Goal: Information Seeking & Learning: Learn about a topic

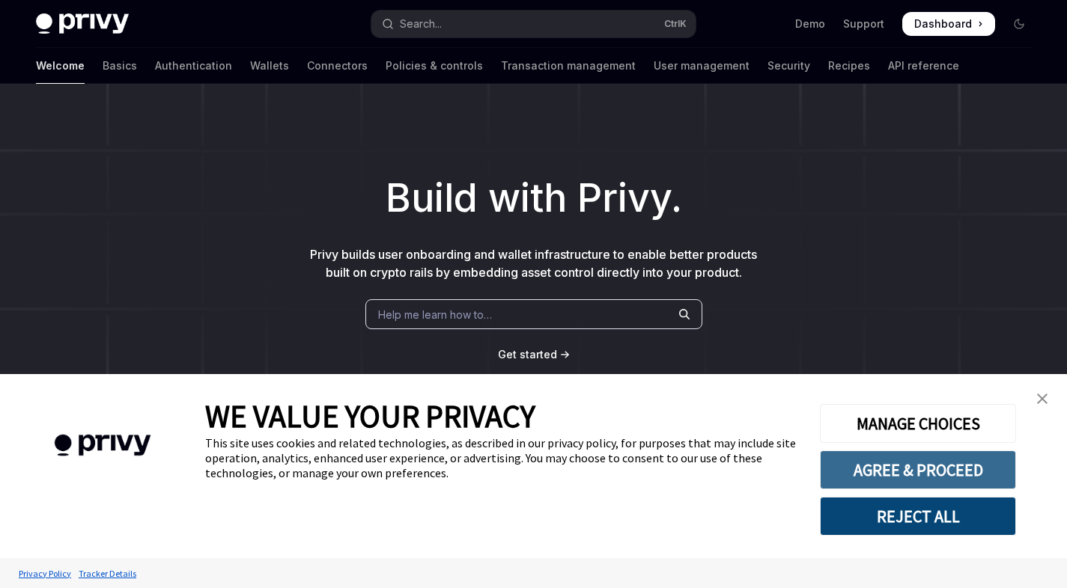
click at [911, 479] on button "AGREE & PROCEED" at bounding box center [918, 470] width 196 height 39
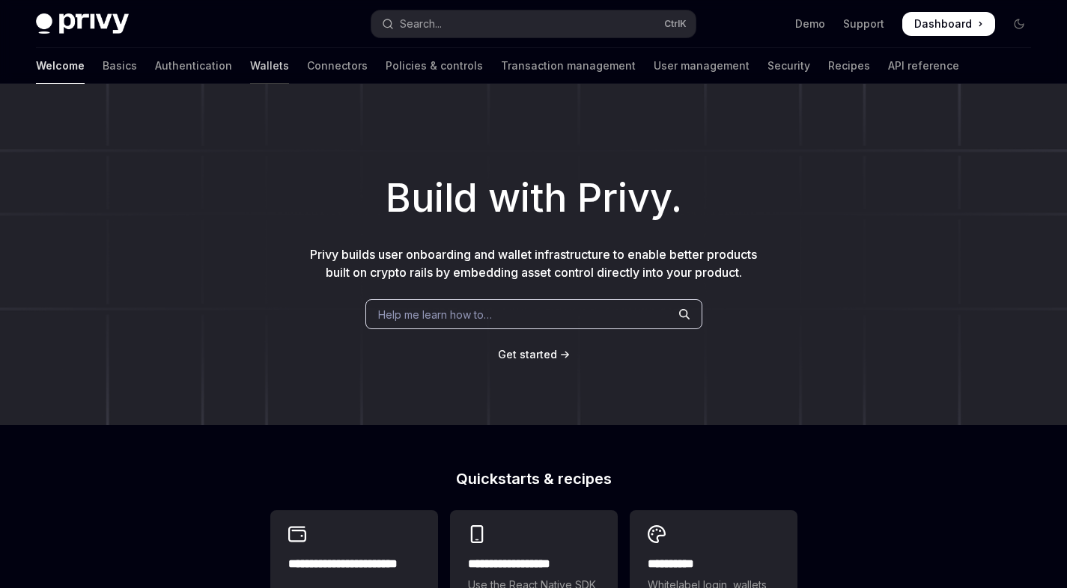
click at [250, 61] on link "Wallets" at bounding box center [269, 66] width 39 height 36
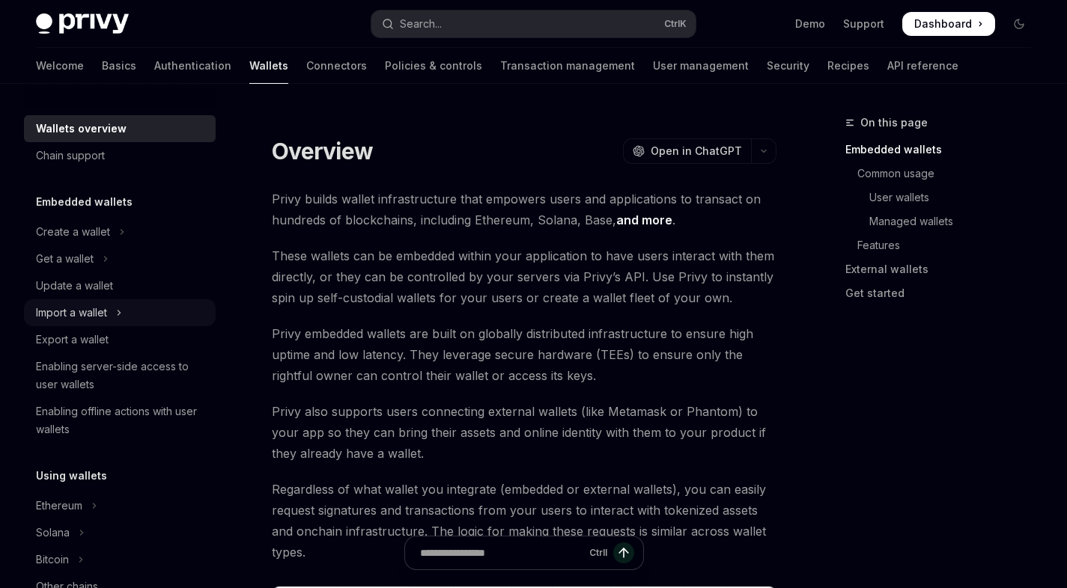
click at [121, 317] on icon "Toggle Import a wallet section" at bounding box center [119, 313] width 6 height 18
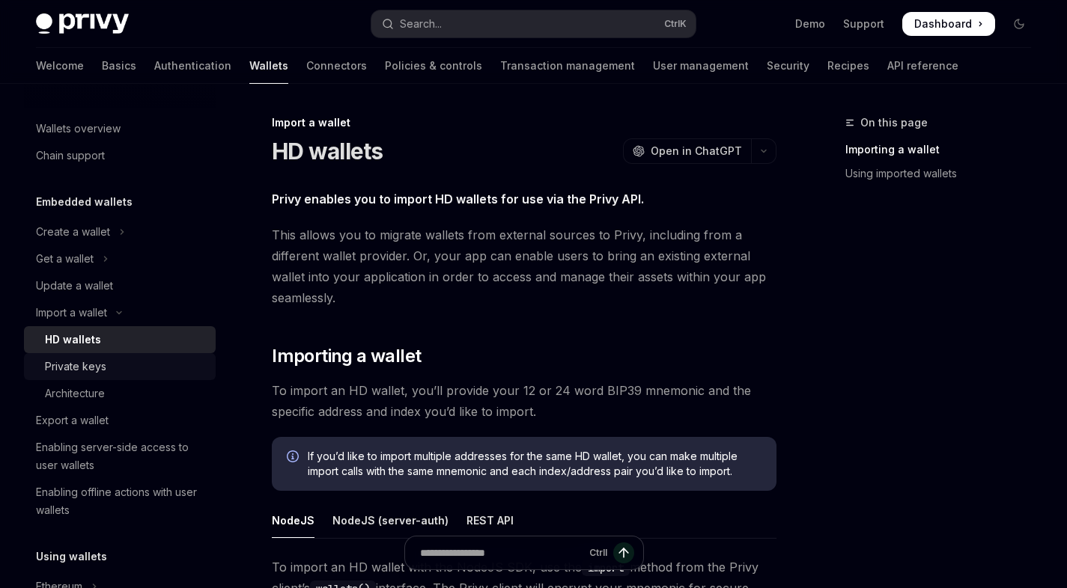
click at [85, 376] on link "Private keys" at bounding box center [120, 366] width 192 height 27
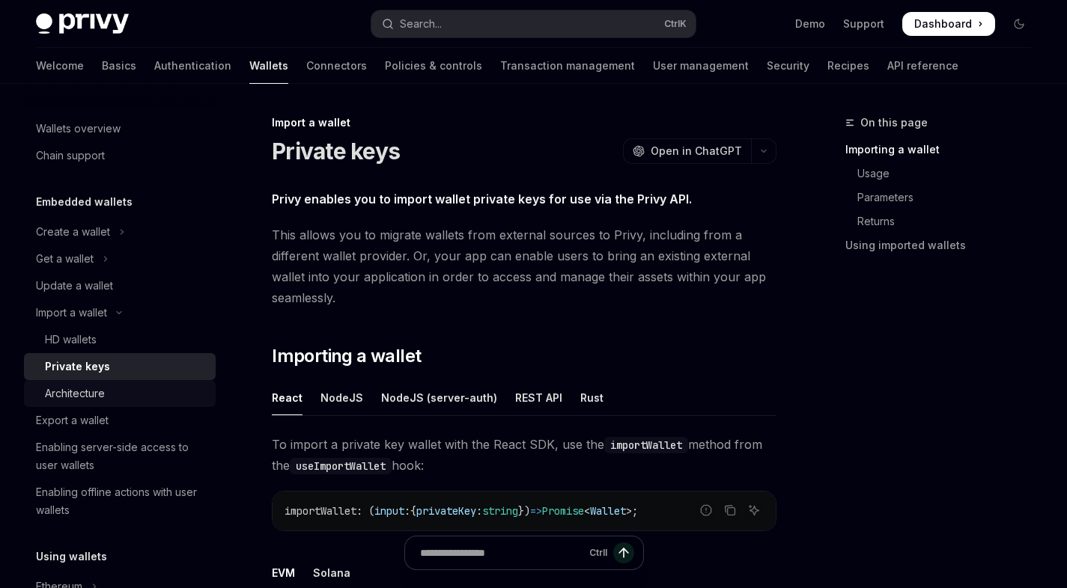
click at [70, 400] on div "Architecture" at bounding box center [75, 394] width 60 height 18
type textarea "*"
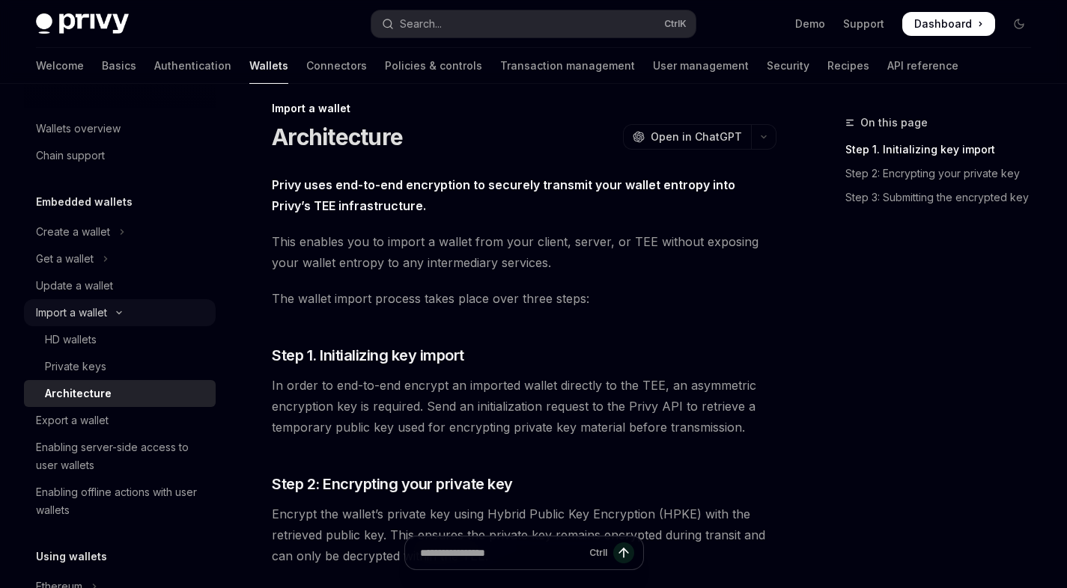
scroll to position [7, 0]
